Goal: Book appointment/travel/reservation

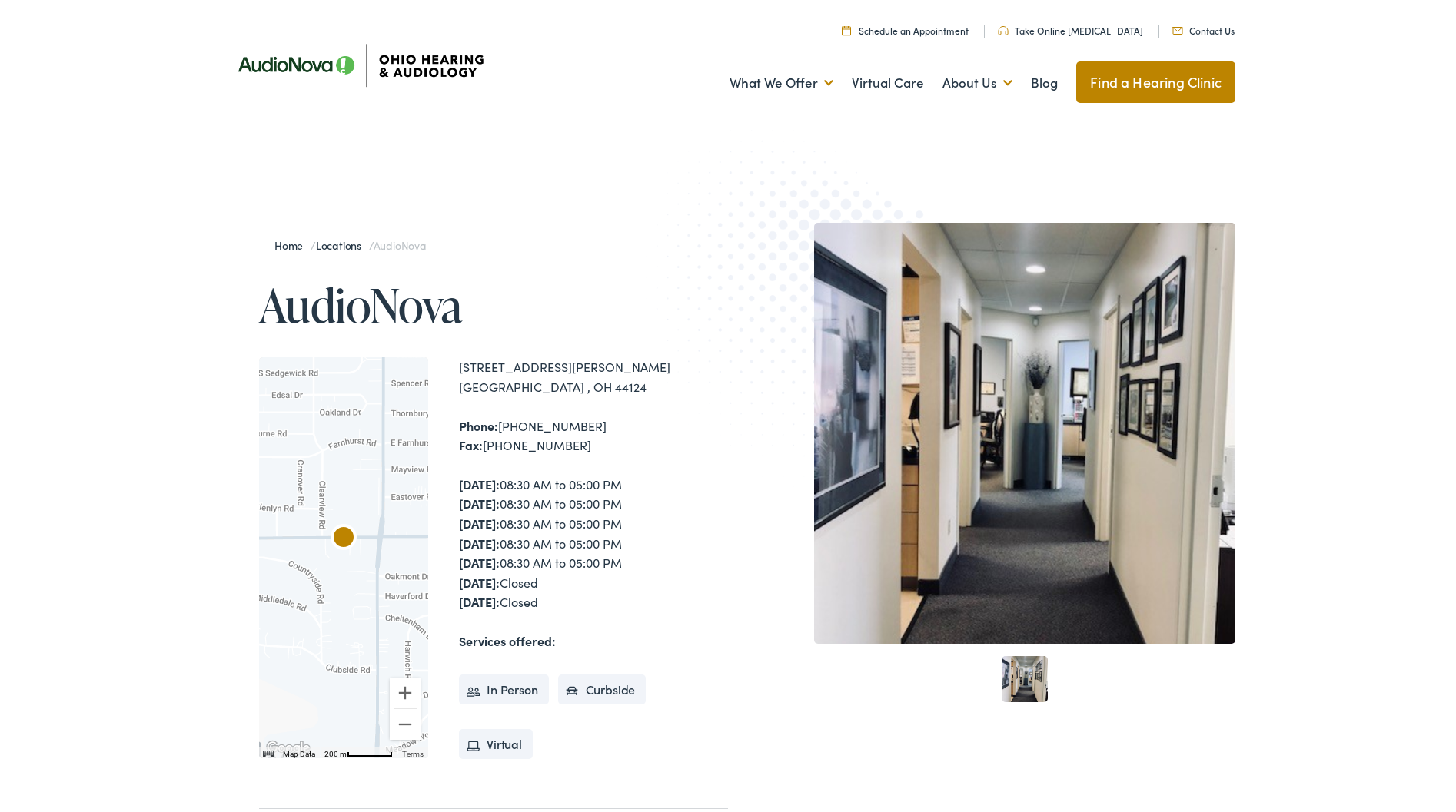
click at [513, 679] on li "In Person" at bounding box center [503, 690] width 90 height 31
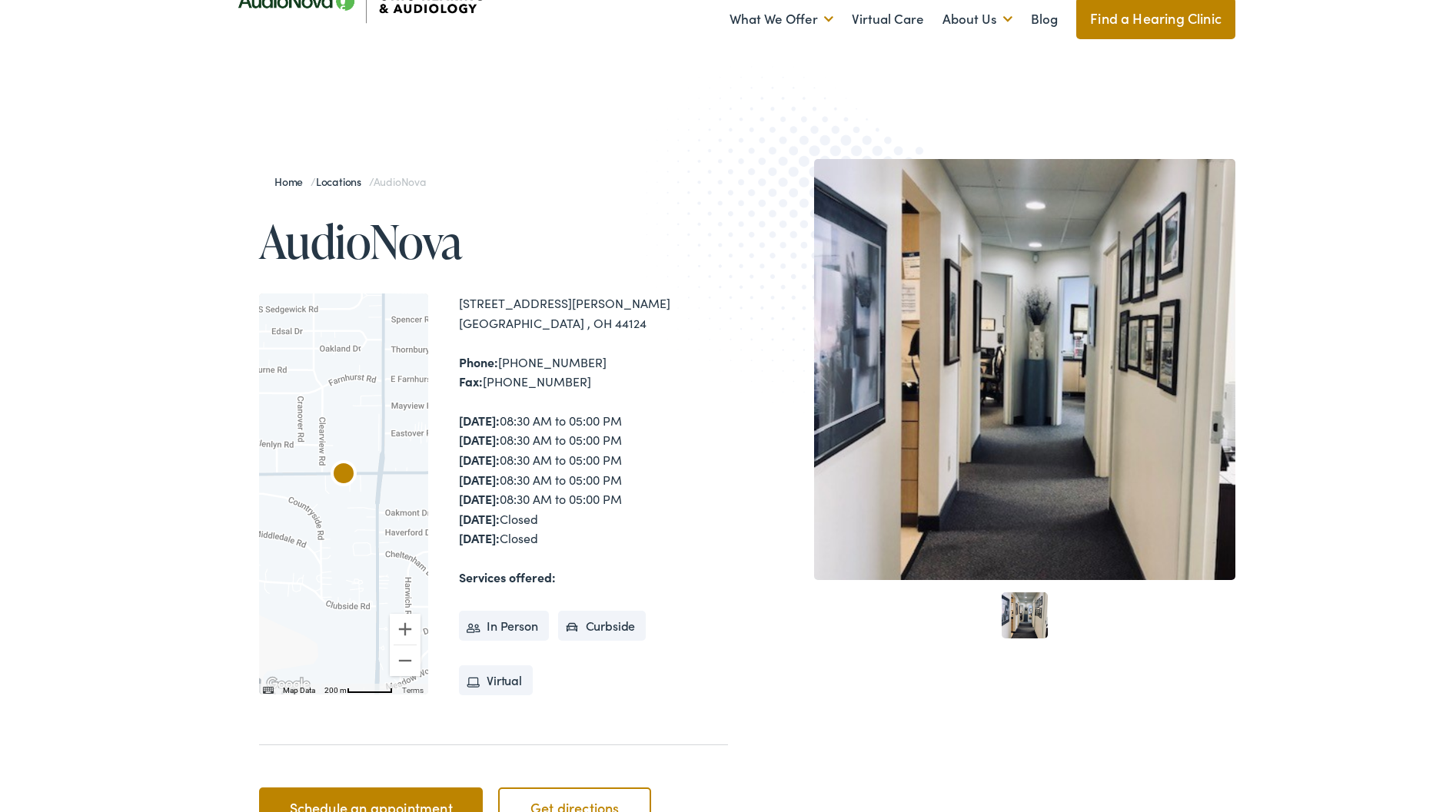
scroll to position [86, 0]
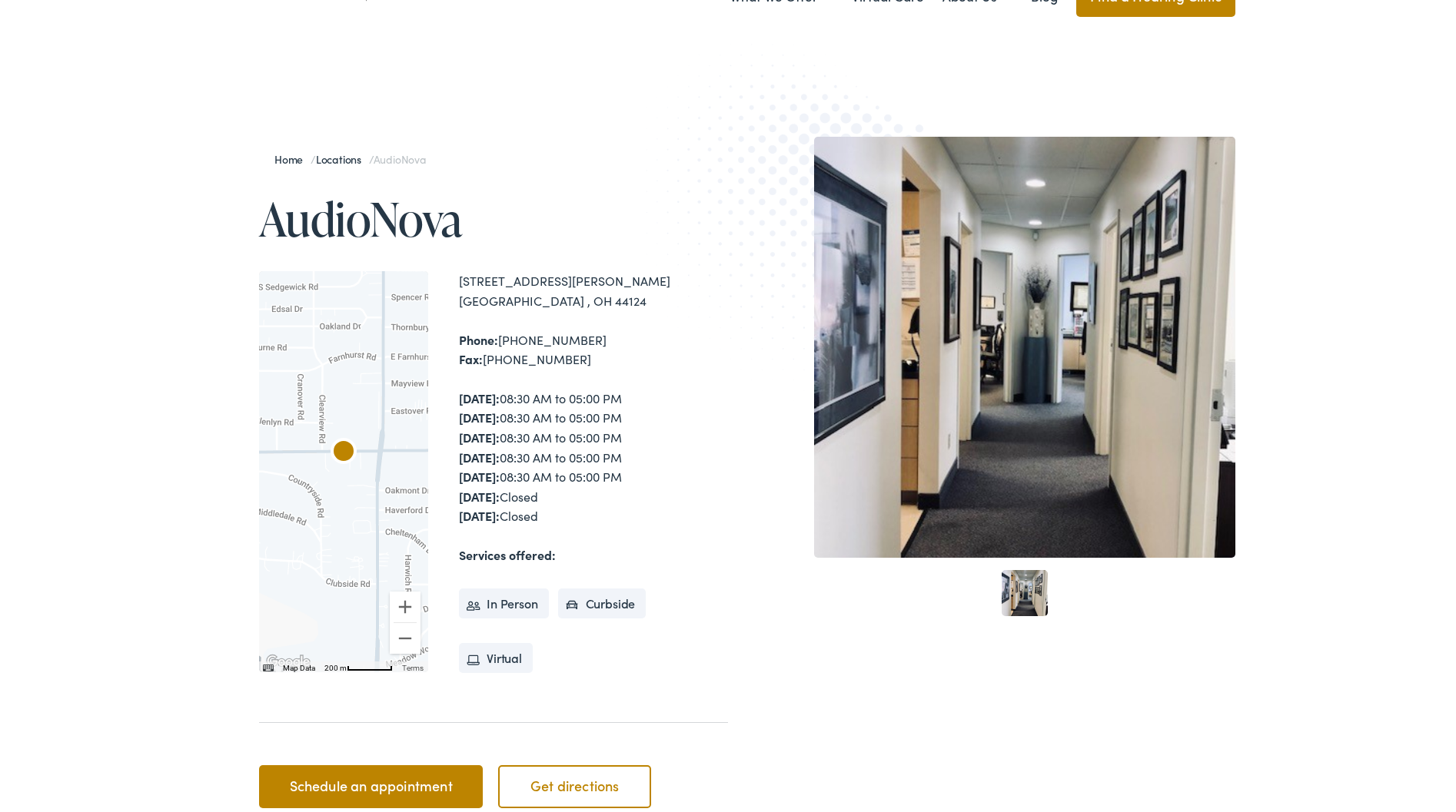
click at [506, 601] on li "In Person" at bounding box center [503, 604] width 90 height 31
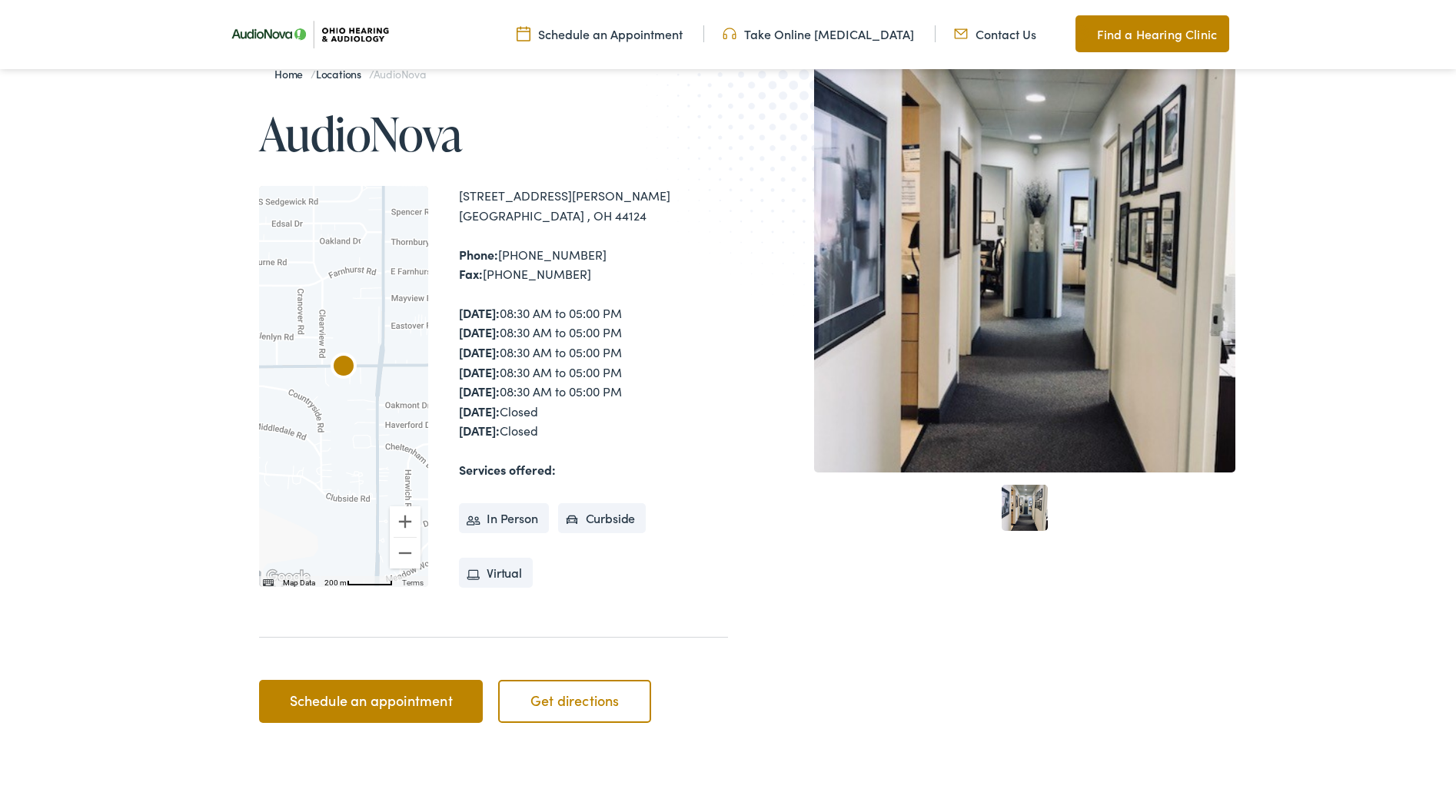
click at [395, 695] on link "Schedule an appointment" at bounding box center [371, 702] width 224 height 43
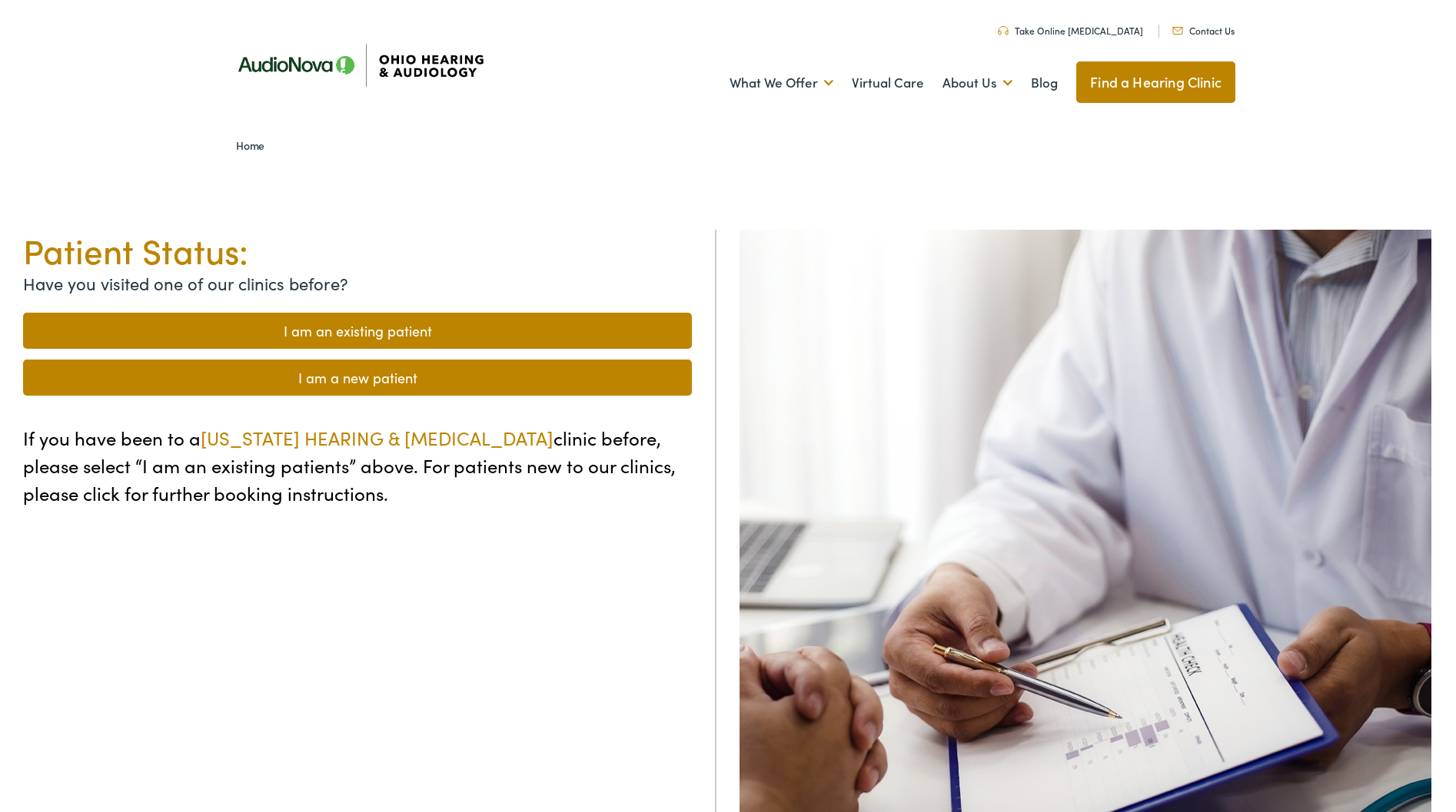
click at [388, 386] on link "I am a new patient" at bounding box center [357, 377] width 669 height 36
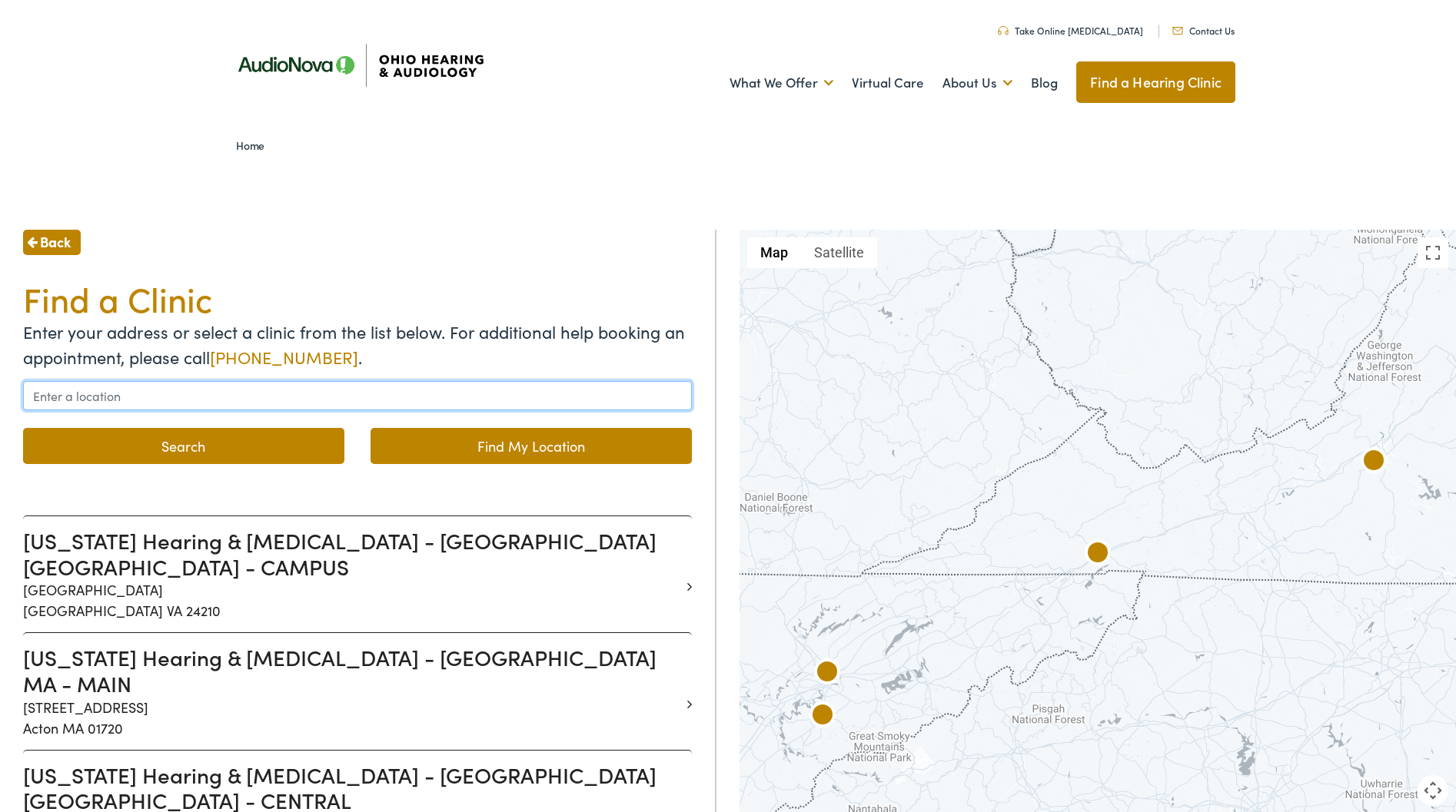
click at [198, 397] on input "text" at bounding box center [357, 396] width 669 height 29
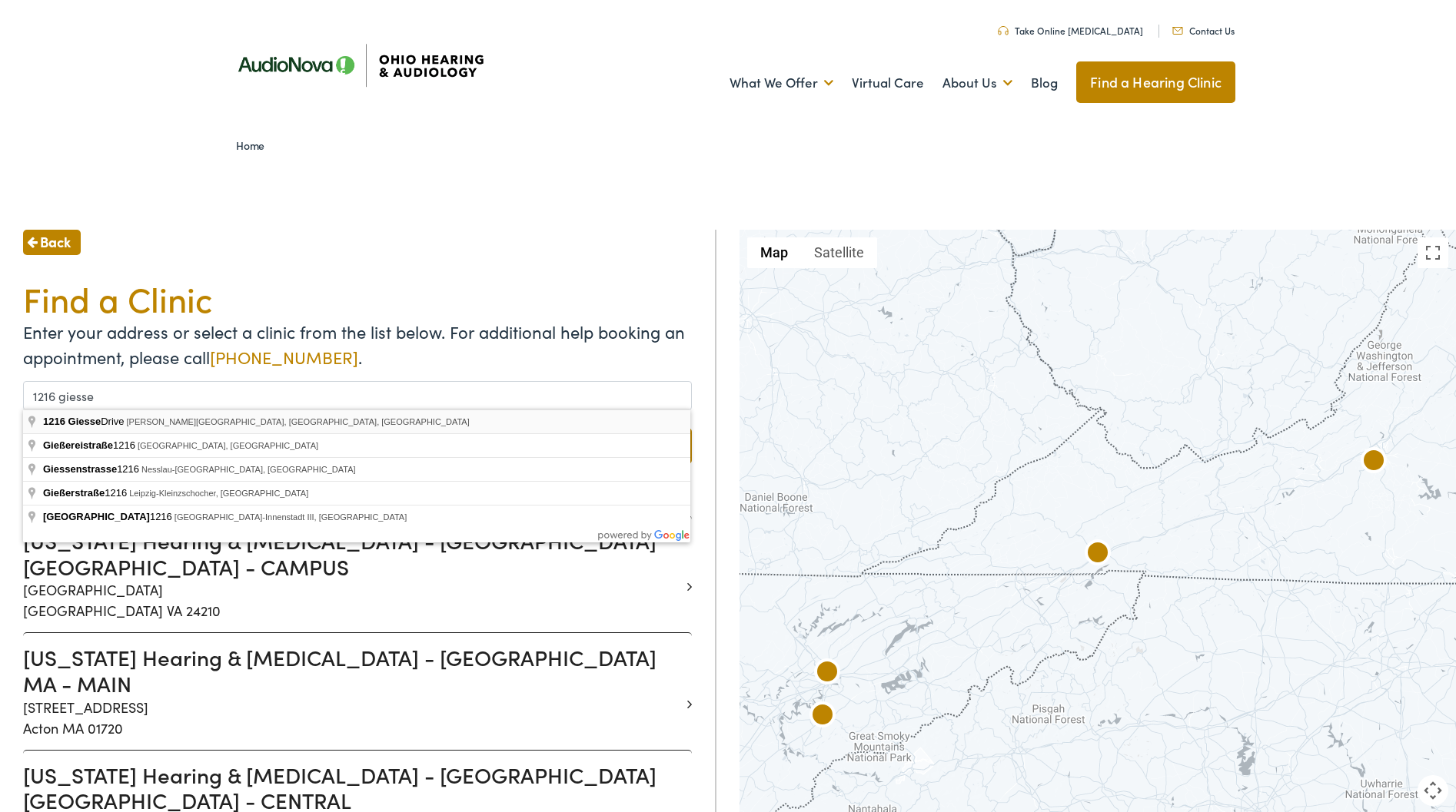
type input "[STREET_ADDRESS][PERSON_NAME]"
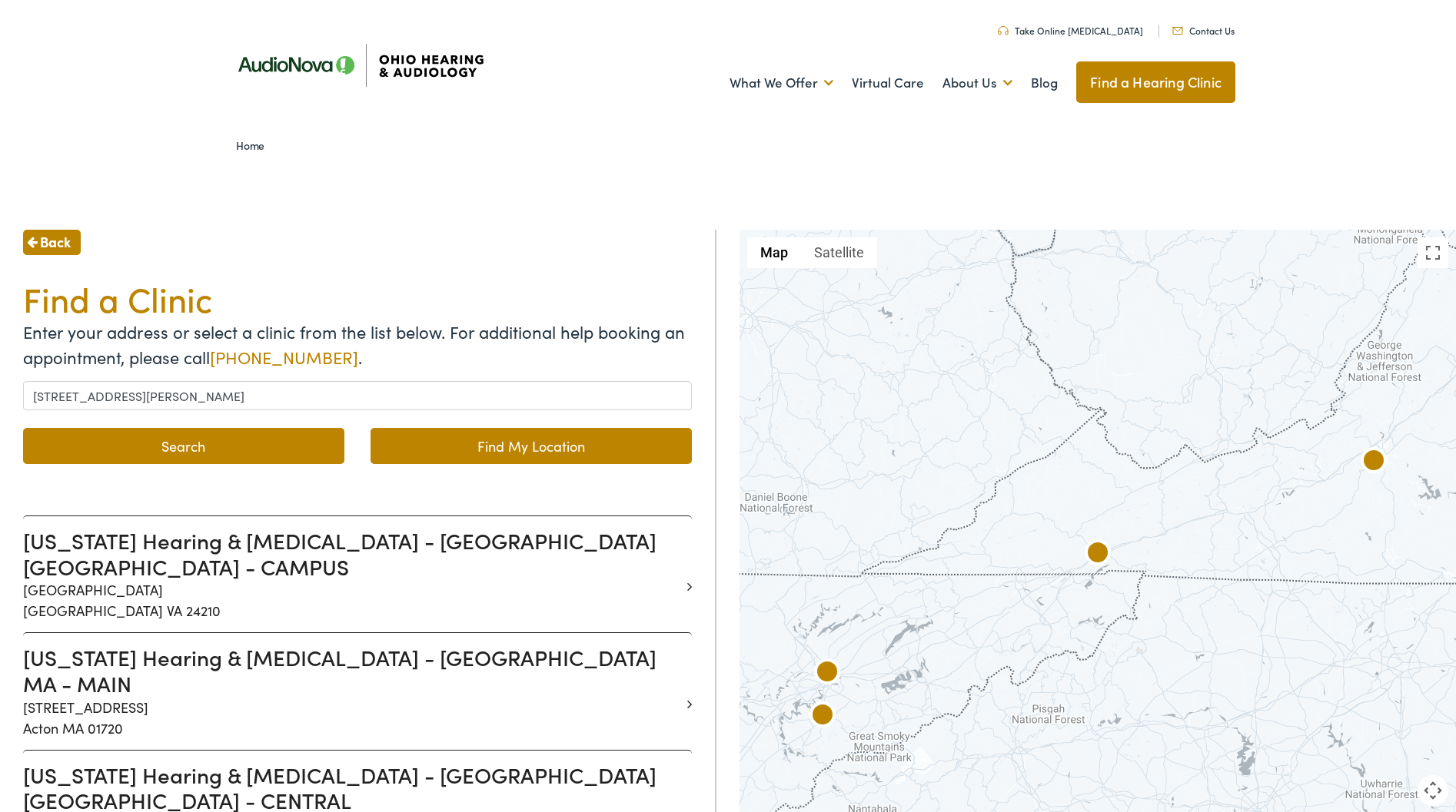
click at [189, 442] on button "Search" at bounding box center [184, 445] width 321 height 36
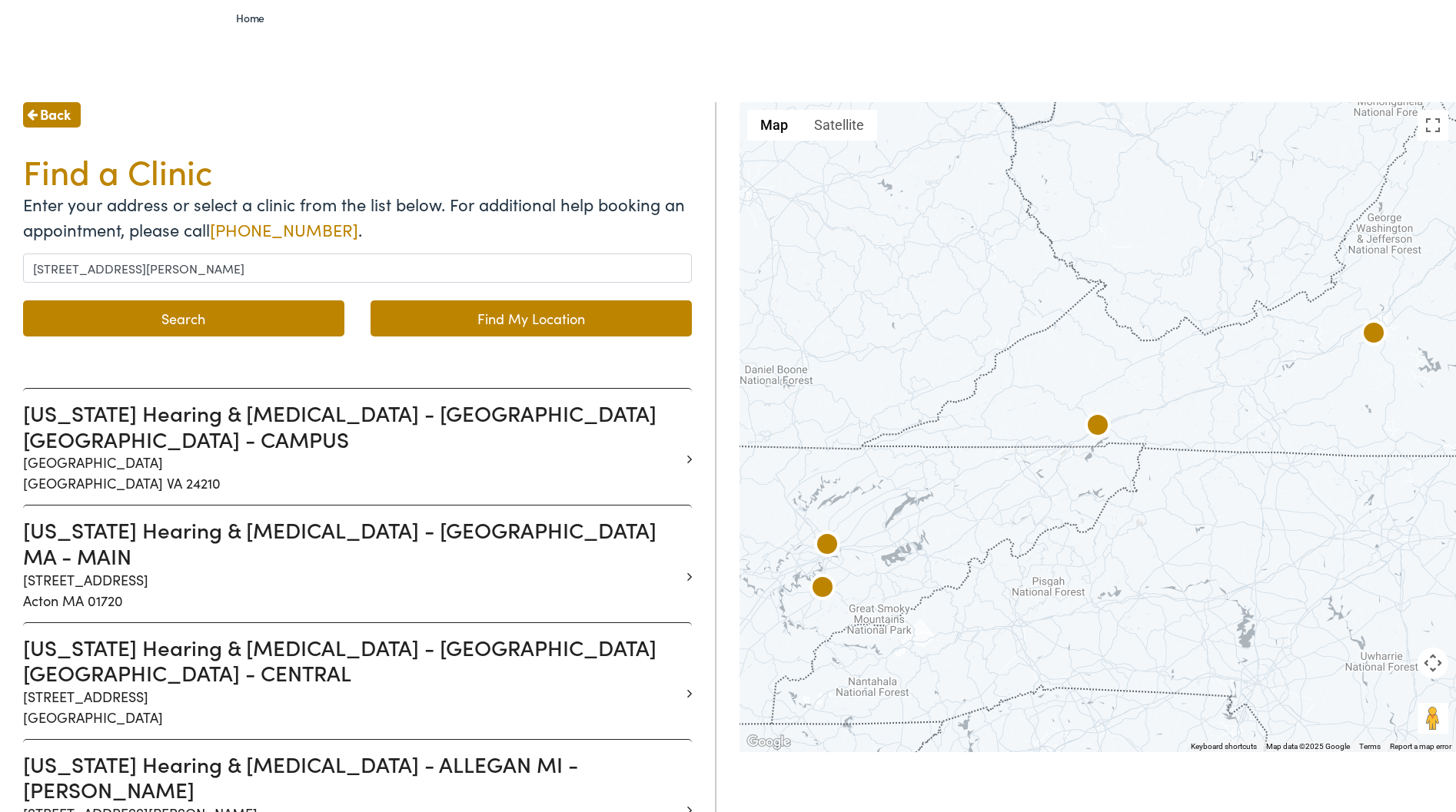
scroll to position [131, 0]
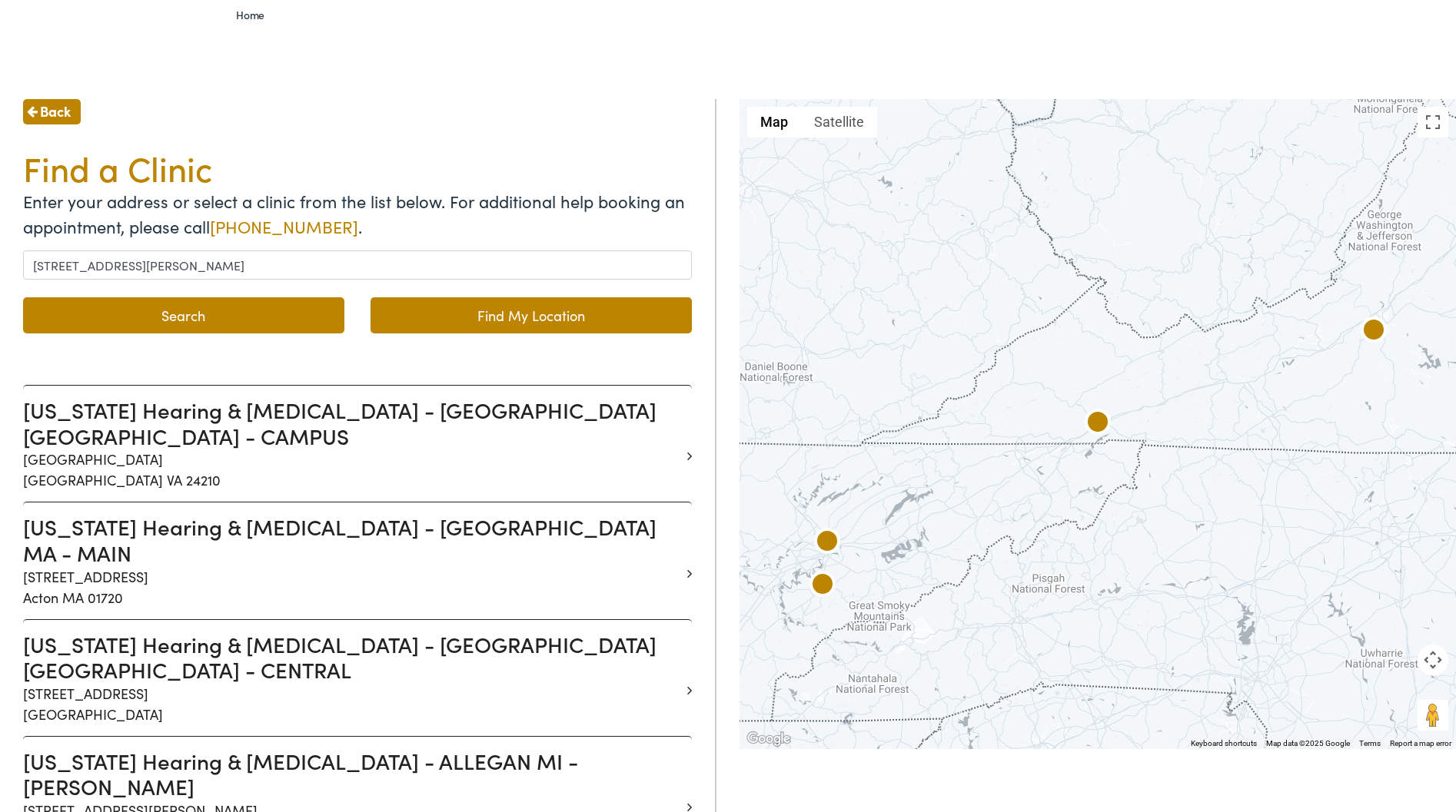
click at [224, 308] on button "Search" at bounding box center [184, 315] width 321 height 36
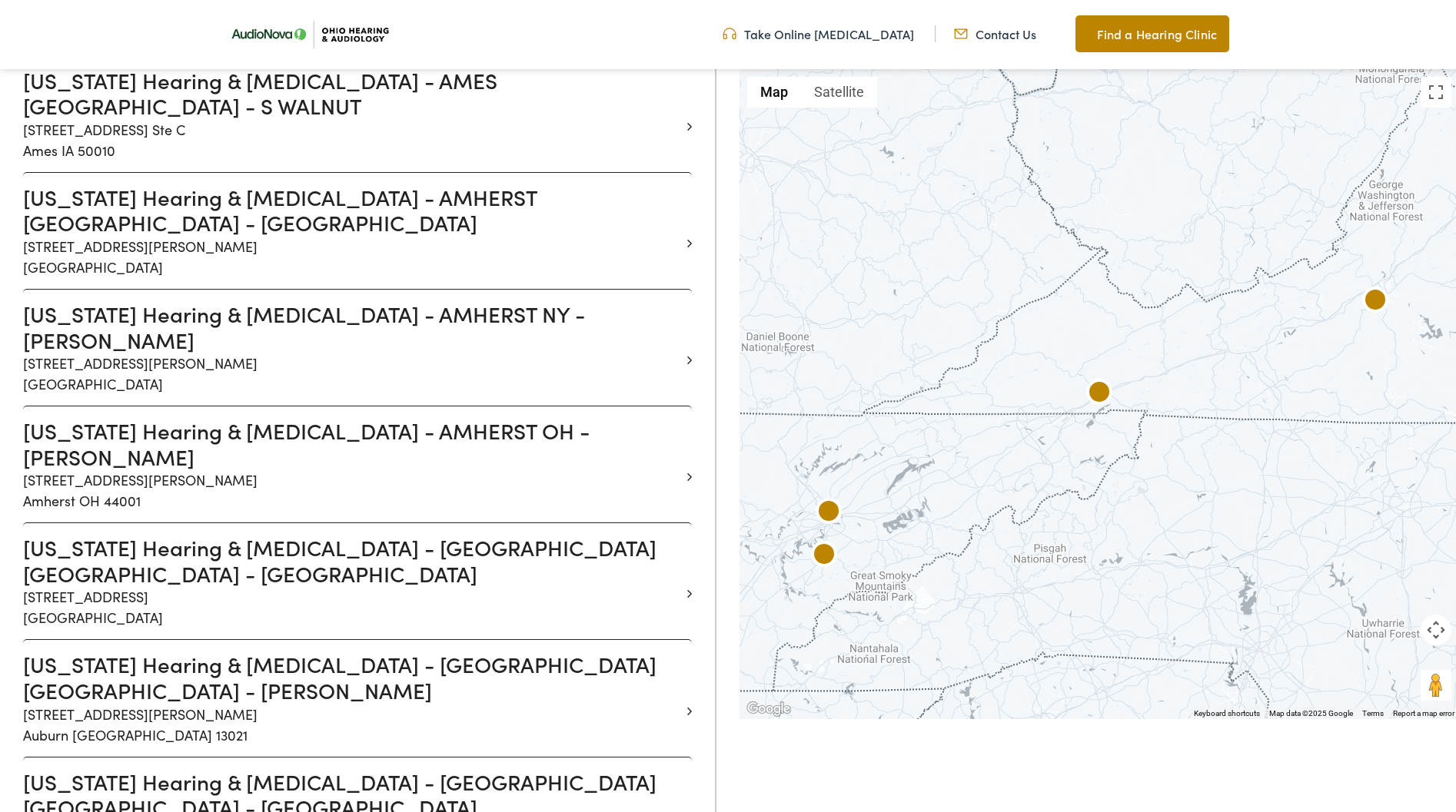
scroll to position [1116, 0]
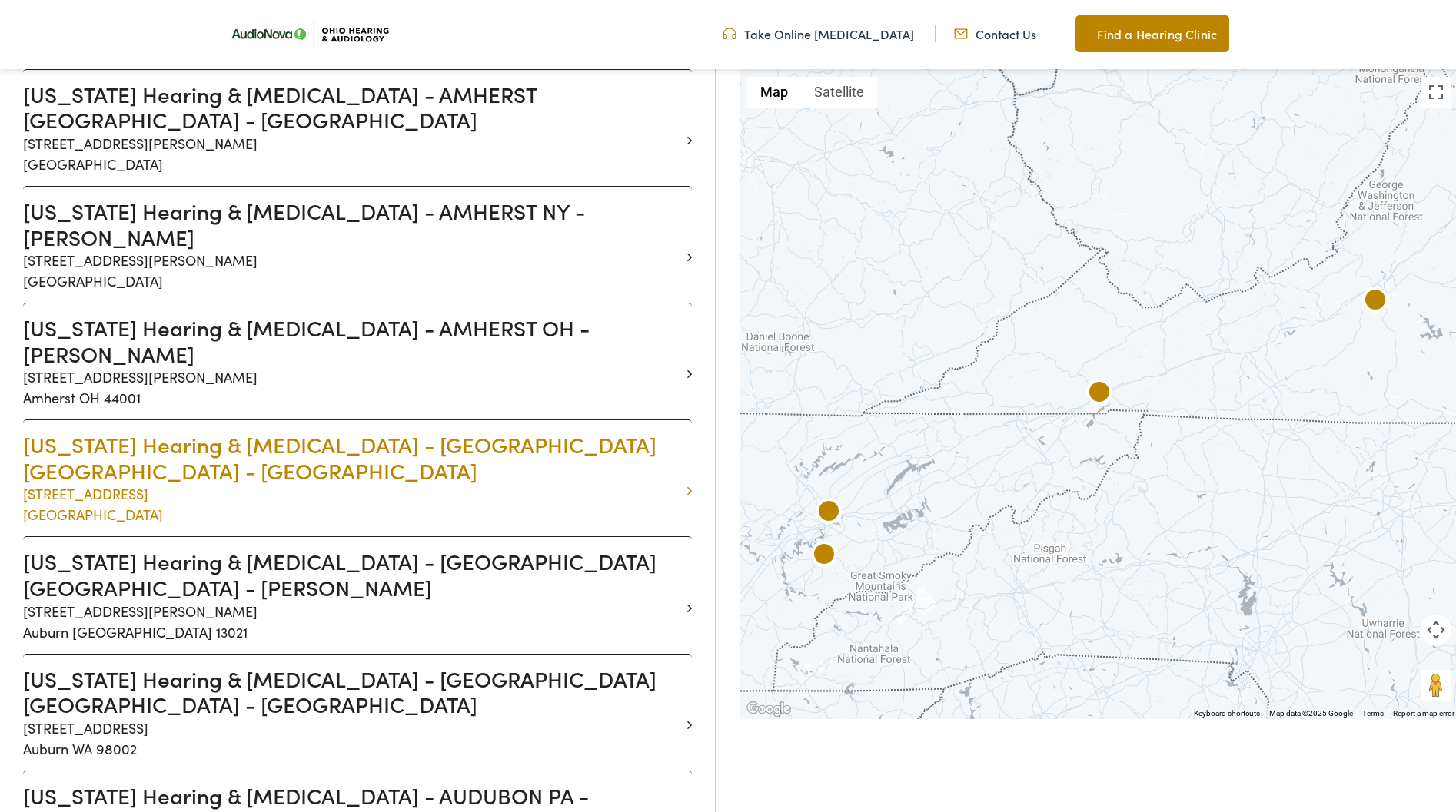
click at [342, 483] on p "[STREET_ADDRESS]" at bounding box center [351, 503] width 657 height 42
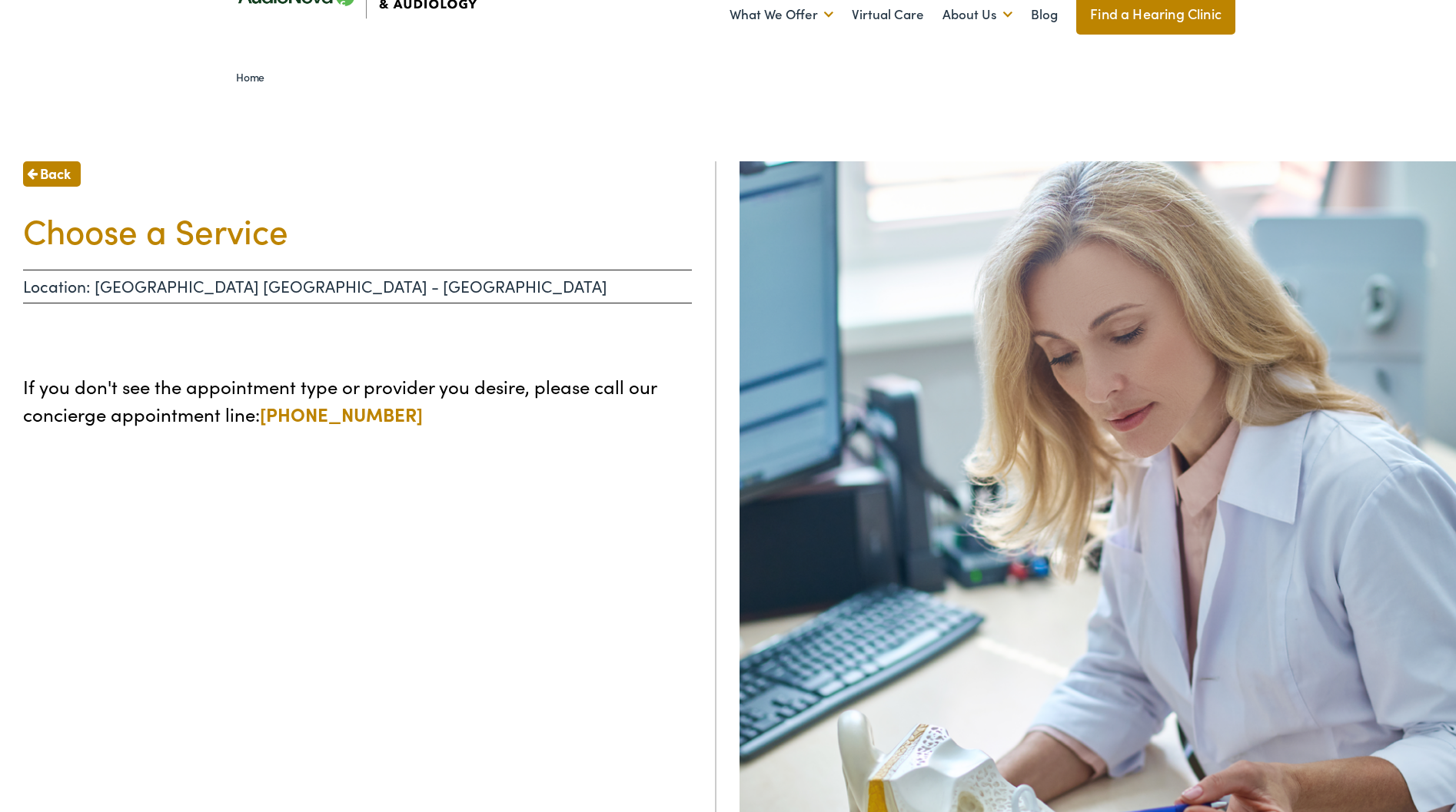
scroll to position [69, 0]
click at [198, 287] on p "Location: [GEOGRAPHIC_DATA] [GEOGRAPHIC_DATA] - [GEOGRAPHIC_DATA]" at bounding box center [357, 286] width 669 height 34
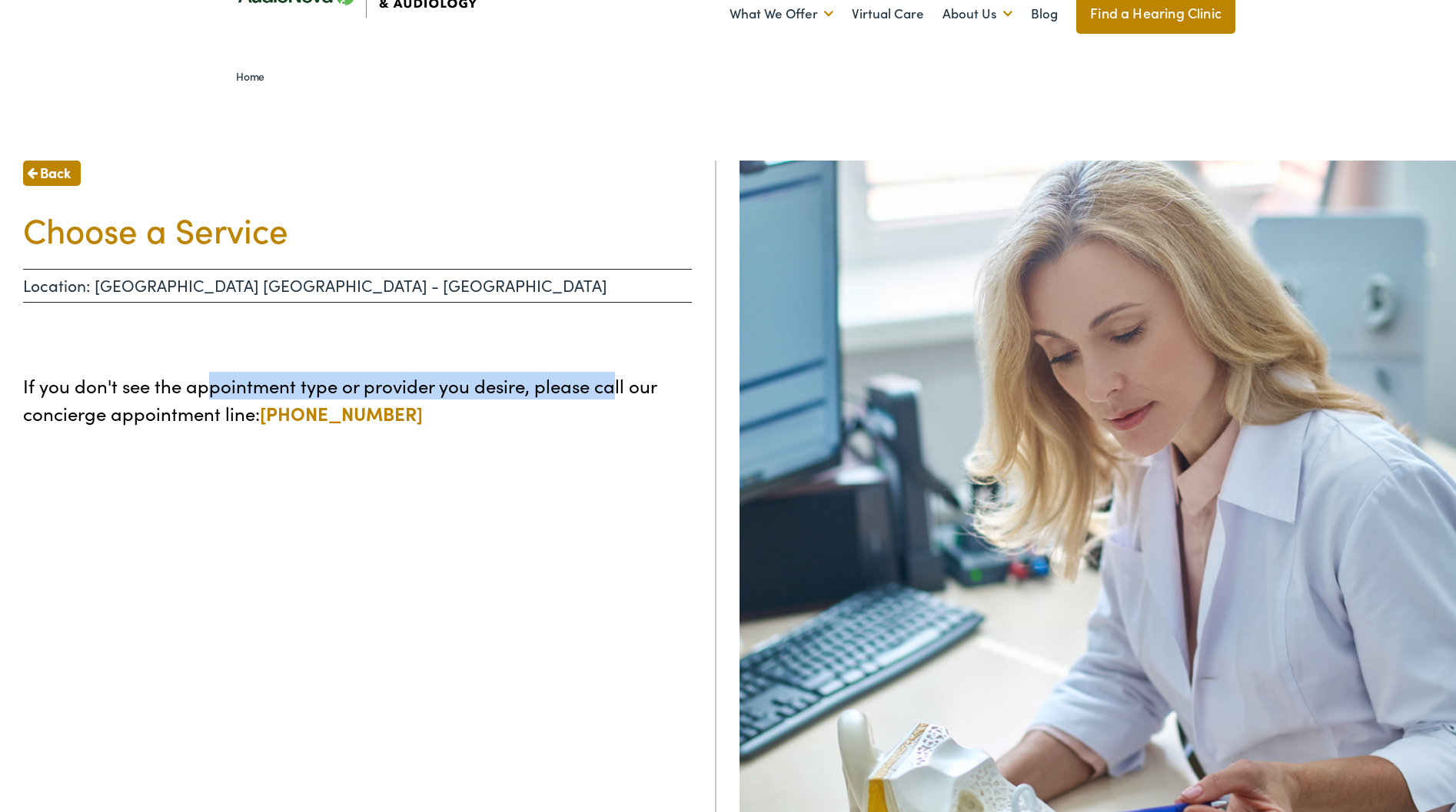
drag, startPoint x: 598, startPoint y: 389, endPoint x: 210, endPoint y: 375, distance: 388.3
click at [210, 375] on p "If you don't see the appointment type or provider you desire, please call our c…" at bounding box center [357, 399] width 669 height 55
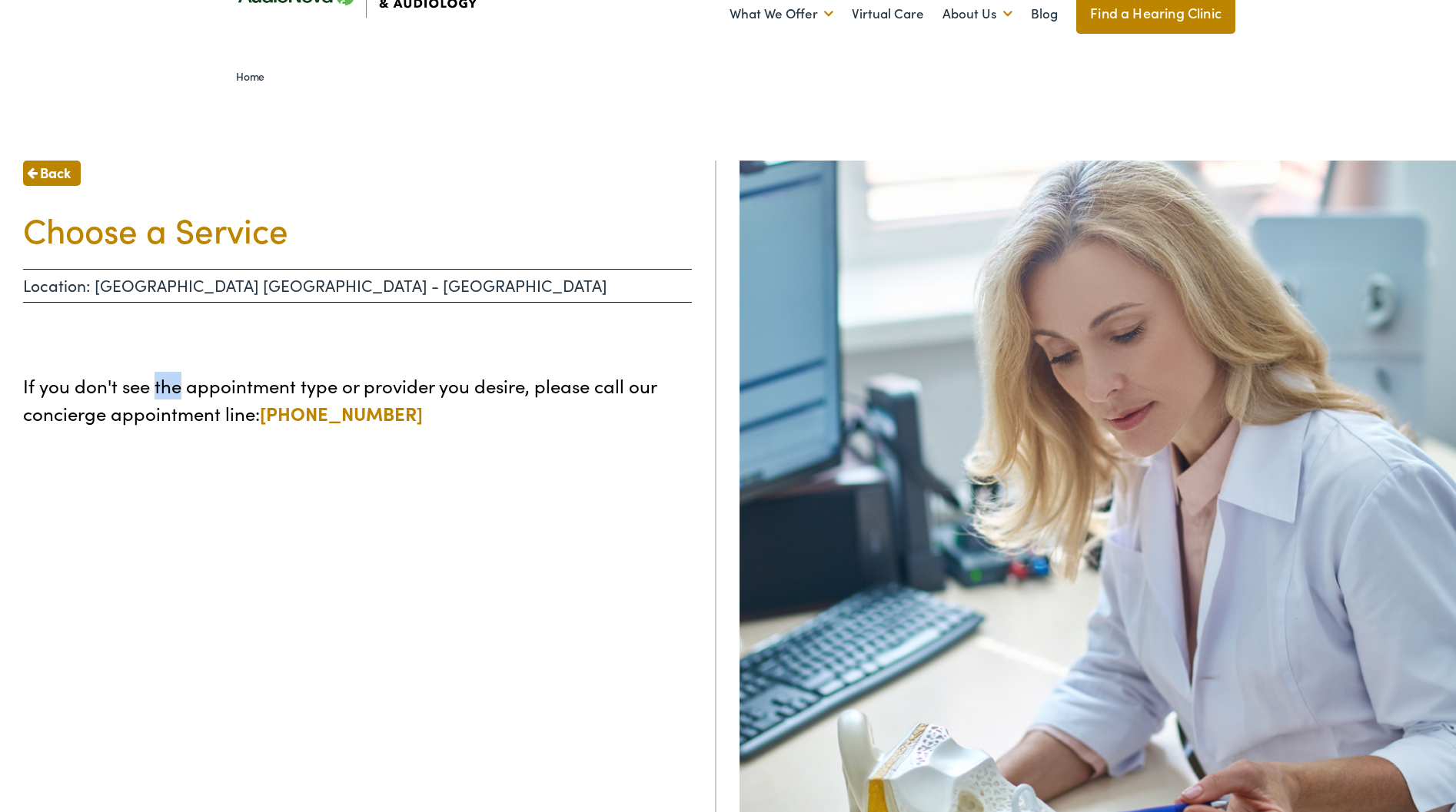
click at [149, 378] on p "If you don't see the appointment type or provider you desire, please call our c…" at bounding box center [357, 399] width 669 height 55
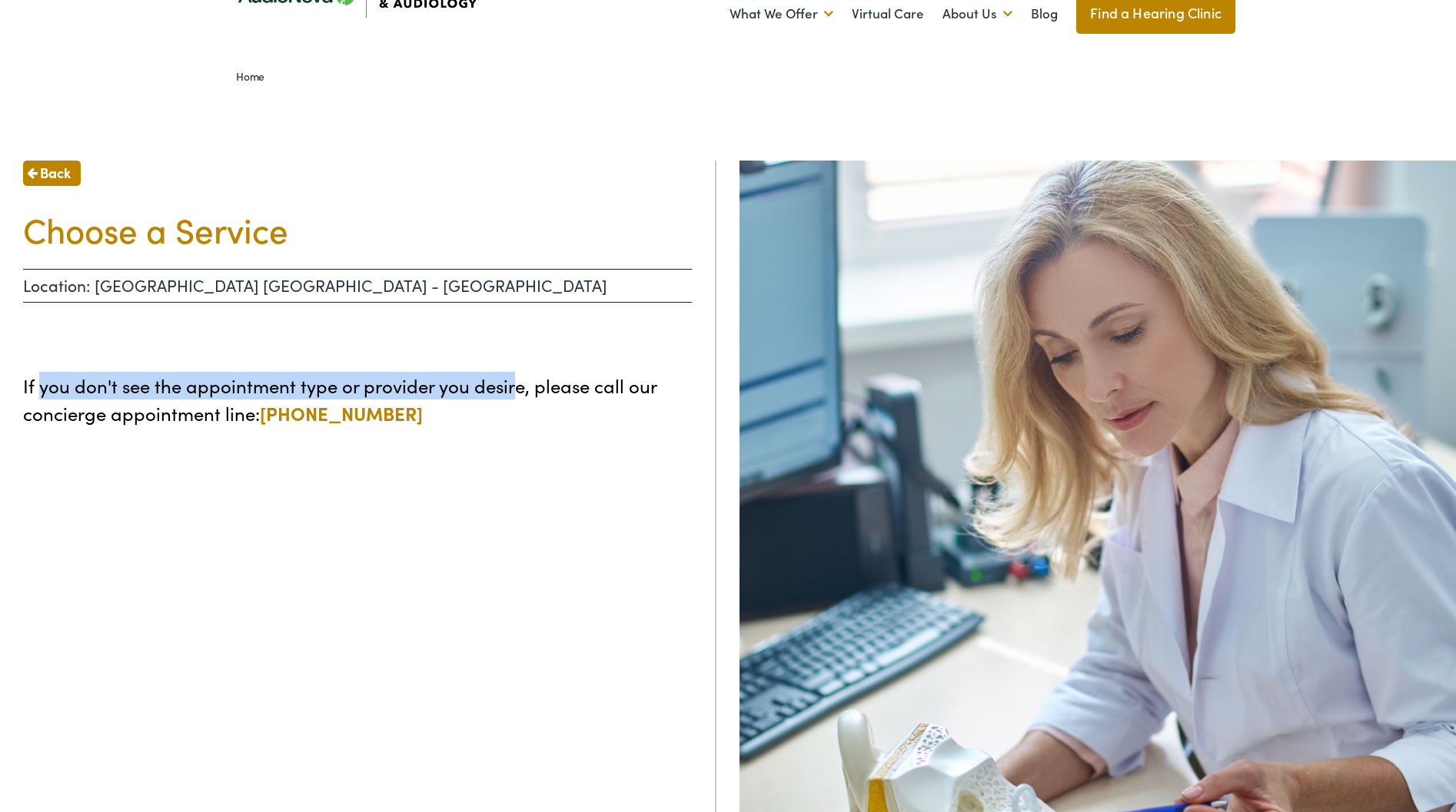
drag, startPoint x: 127, startPoint y: 381, endPoint x: 511, endPoint y: 382, distance: 384.0
click at [511, 382] on p "If you don't see the appointment type or provider you desire, please call our c…" at bounding box center [357, 399] width 669 height 55
click at [510, 382] on p "If you don't see the appointment type or provider you desire, please call our c…" at bounding box center [357, 399] width 669 height 55
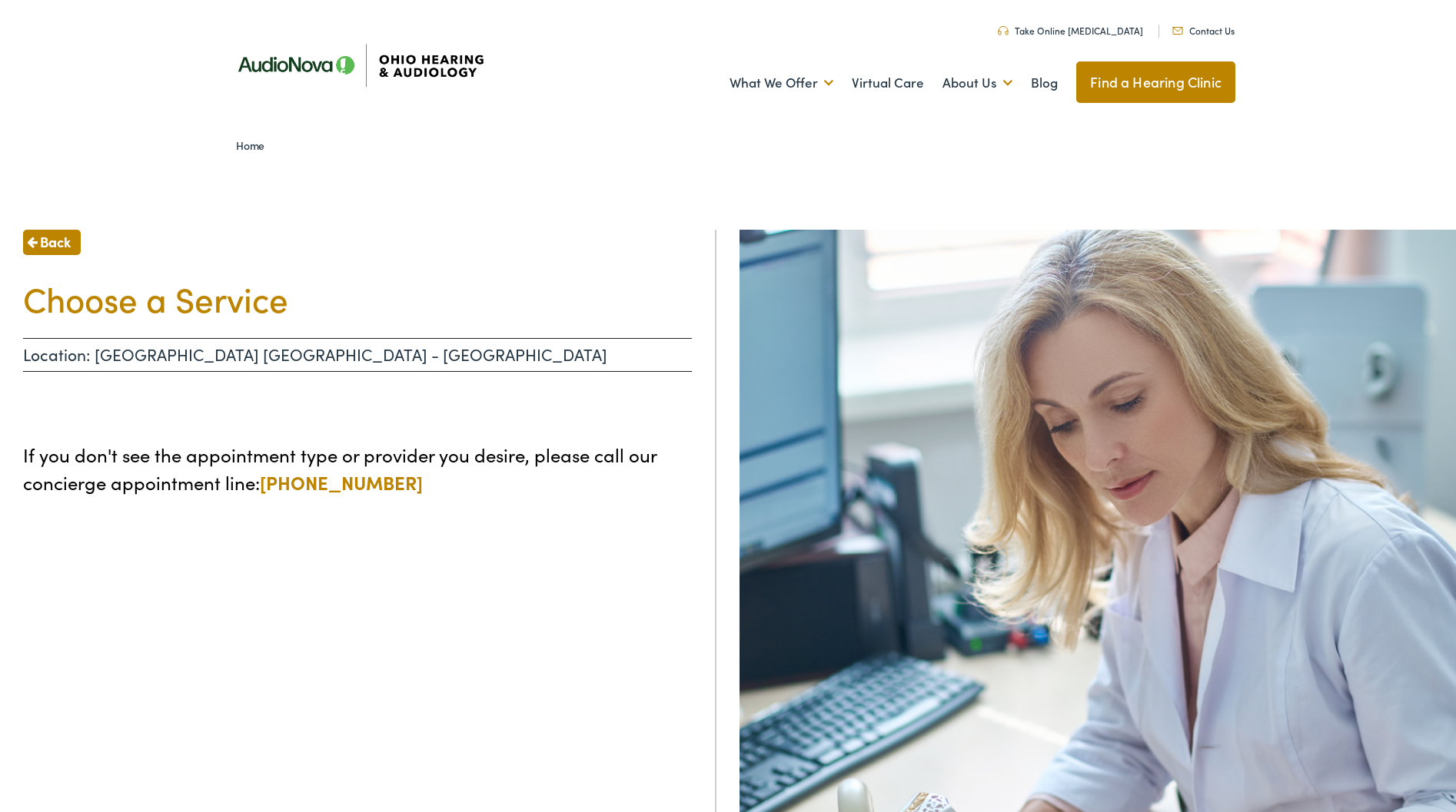
scroll to position [0, 0]
click at [159, 314] on h1 "Choose a Service" at bounding box center [357, 298] width 669 height 41
click at [247, 355] on p "Location: [GEOGRAPHIC_DATA] [GEOGRAPHIC_DATA] - [GEOGRAPHIC_DATA]" at bounding box center [357, 354] width 669 height 34
drag, startPoint x: 415, startPoint y: 360, endPoint x: 65, endPoint y: 351, distance: 350.1
click at [65, 351] on p "Location: [GEOGRAPHIC_DATA] [GEOGRAPHIC_DATA] - [GEOGRAPHIC_DATA]" at bounding box center [357, 354] width 669 height 34
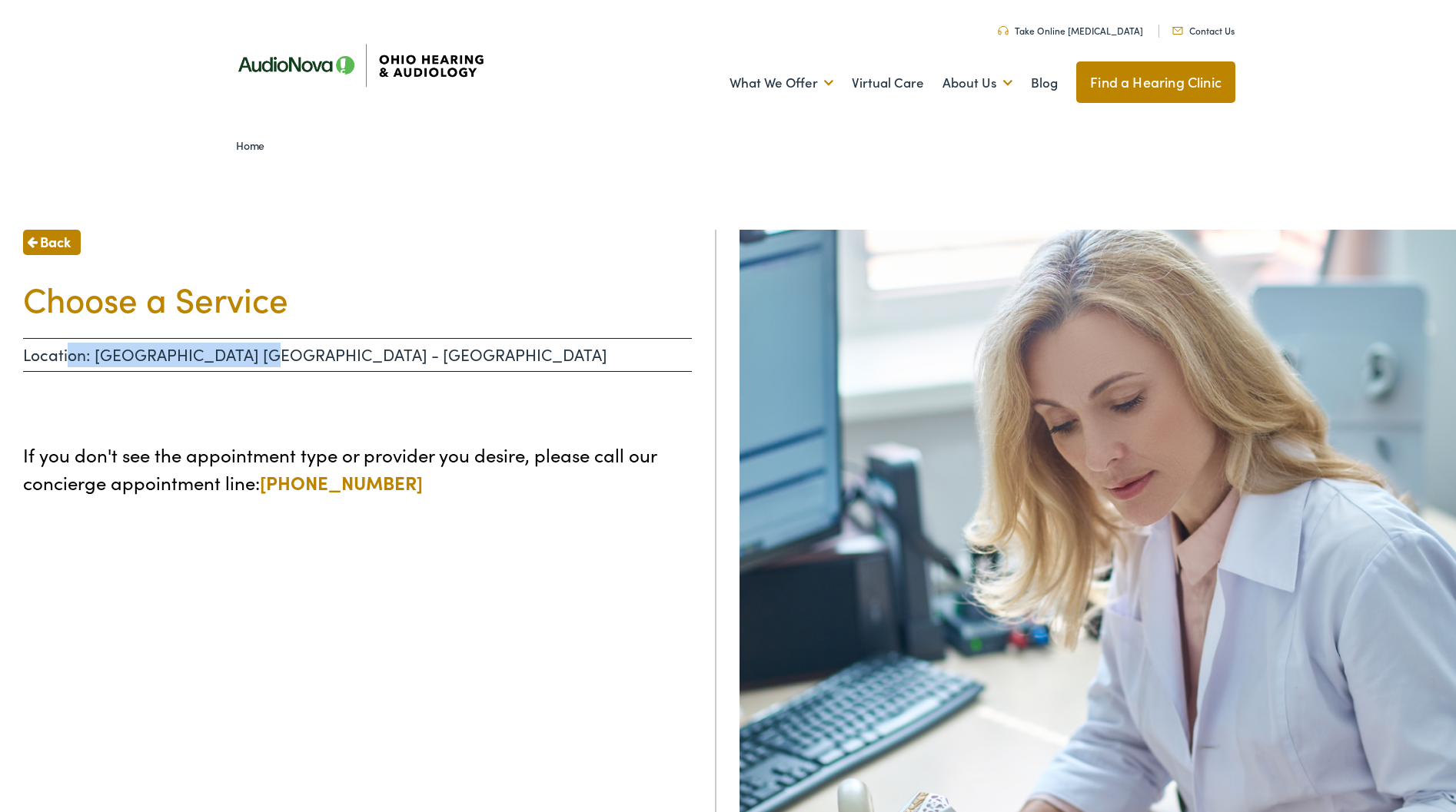
click at [65, 351] on p "Location: [GEOGRAPHIC_DATA] [GEOGRAPHIC_DATA] - [GEOGRAPHIC_DATA]" at bounding box center [357, 354] width 669 height 34
